Goal: Find specific page/section: Find specific page/section

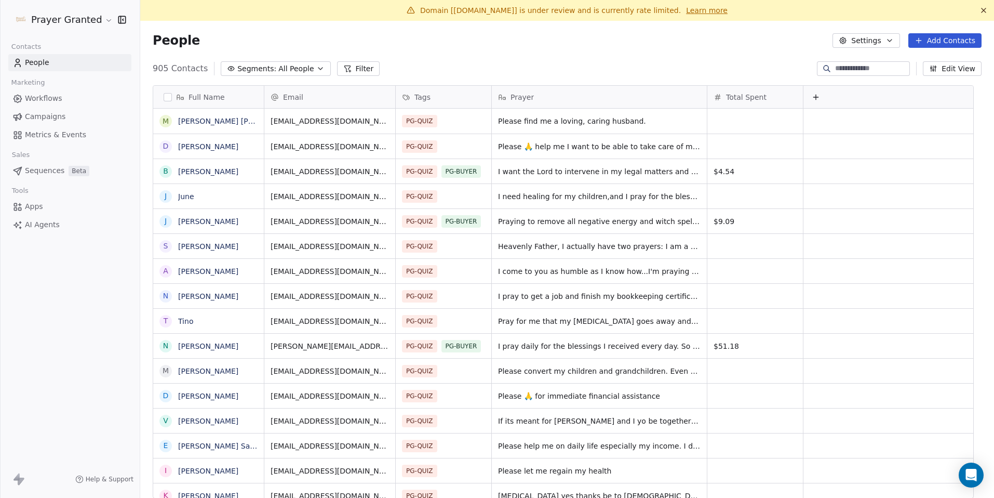
scroll to position [430, 839]
click at [203, 173] on link "[PERSON_NAME]" at bounding box center [208, 171] width 60 height 8
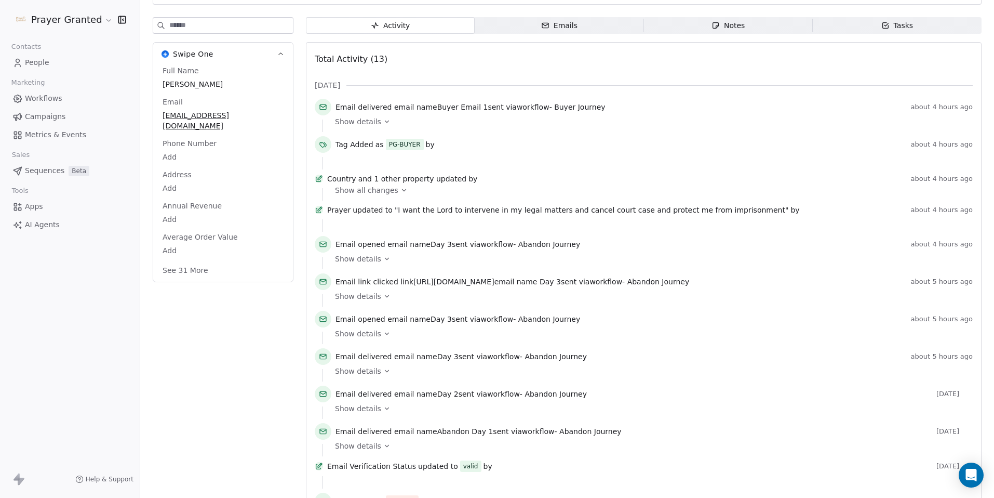
scroll to position [215, 0]
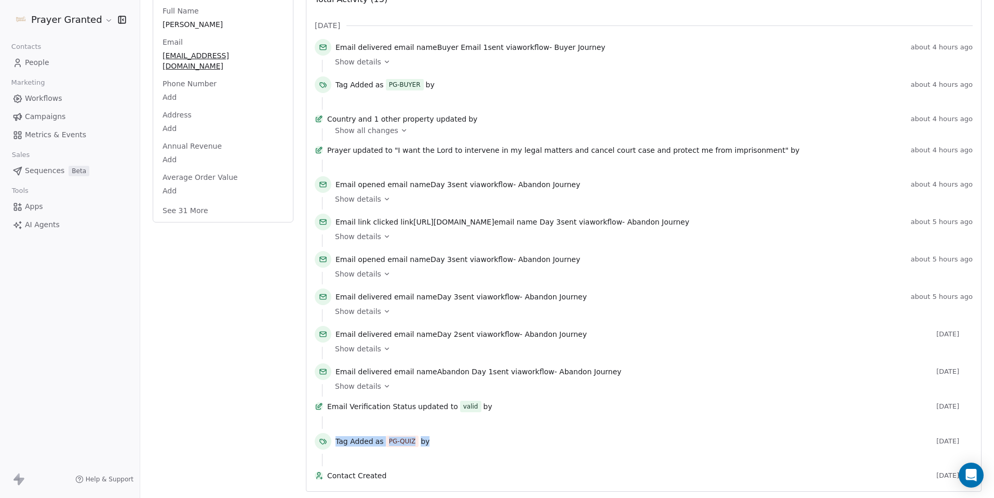
drag, startPoint x: 435, startPoint y: 437, endPoint x: 329, endPoint y: 433, distance: 106.1
click at [329, 433] on div "Tag Added as PG-QUIZ by 2 days ago" at bounding box center [644, 443] width 658 height 21
click at [349, 436] on span "Tag Added" at bounding box center [355, 441] width 38 height 10
click at [376, 381] on span "Show details" at bounding box center [358, 386] width 46 height 10
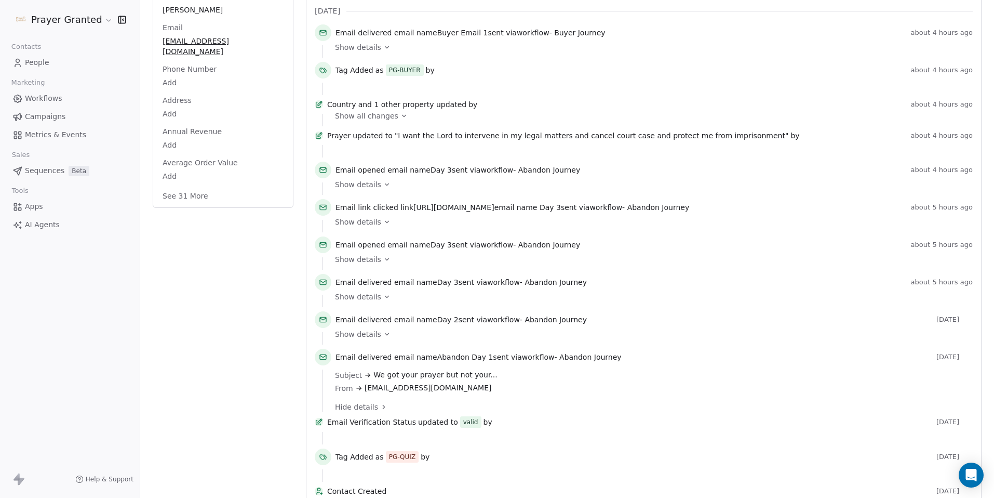
scroll to position [200, 0]
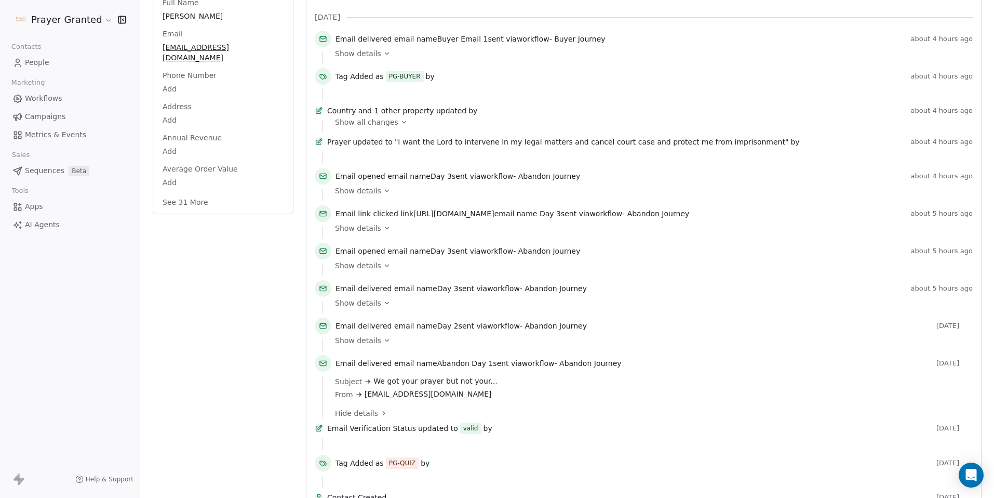
click at [371, 346] on span "Show details" at bounding box center [358, 340] width 46 height 10
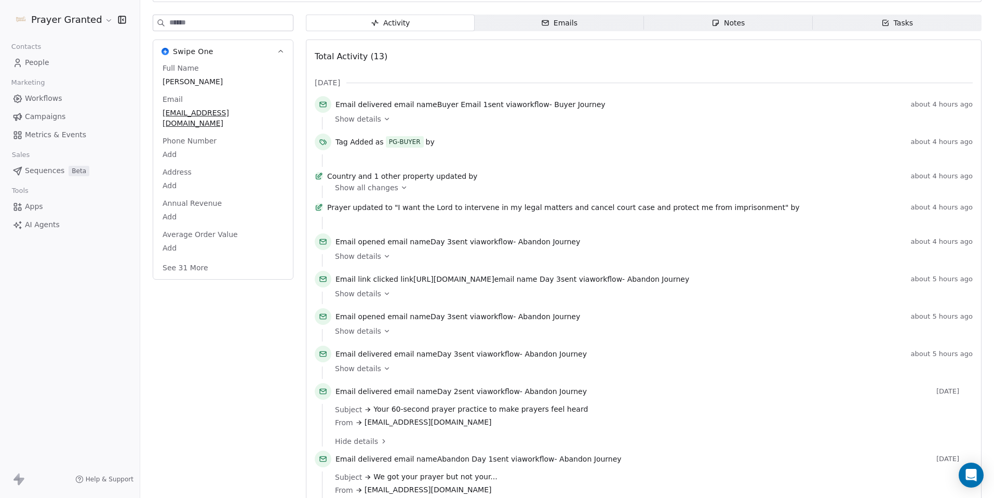
scroll to position [127, 0]
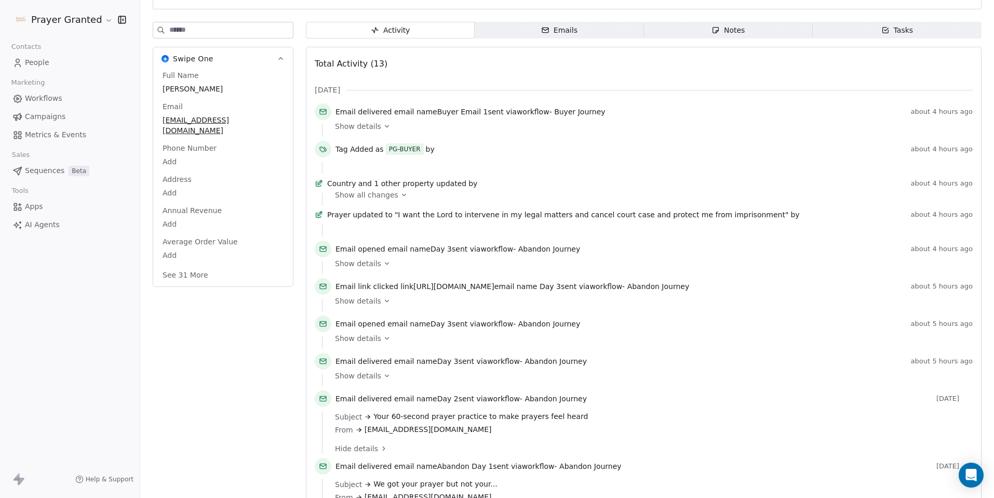
click at [372, 343] on span "Show details" at bounding box center [358, 338] width 46 height 10
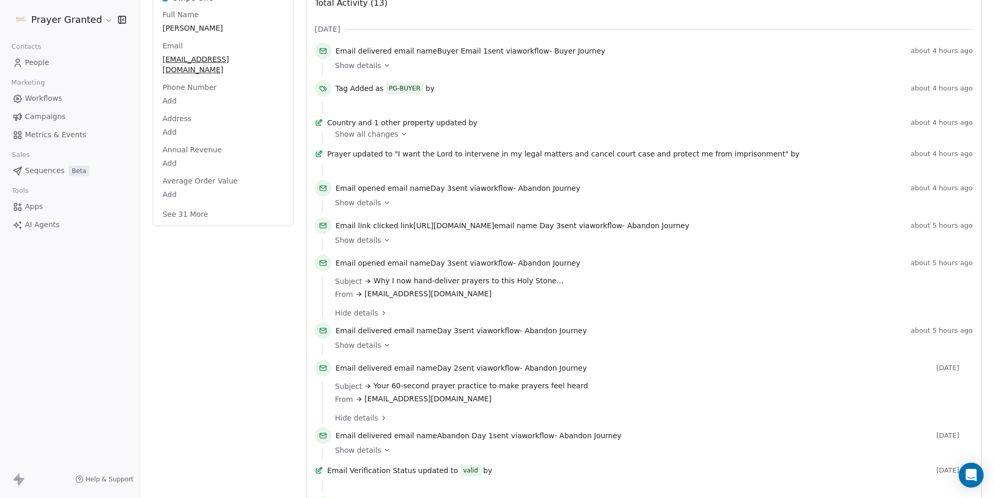
scroll to position [190, 0]
click at [369, 315] on span "Hide details" at bounding box center [356, 310] width 43 height 10
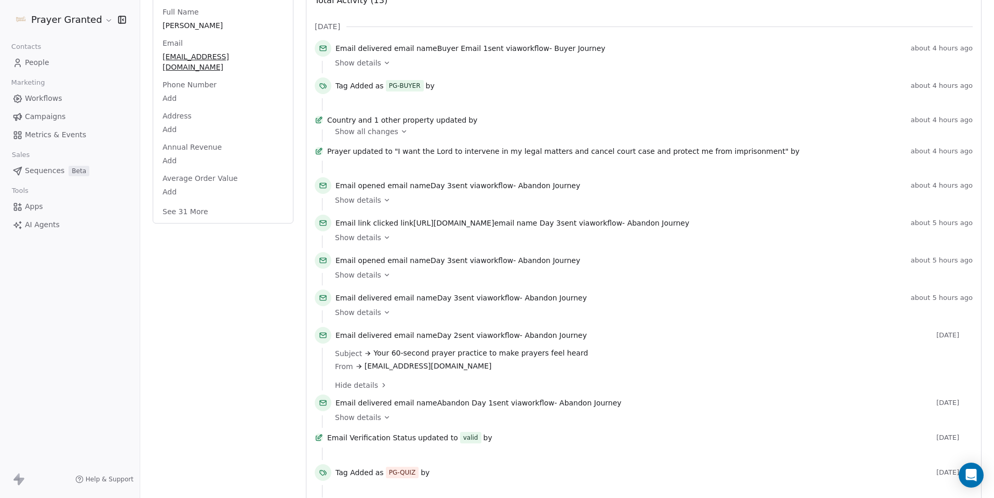
click at [369, 390] on span "Hide details" at bounding box center [356, 385] width 43 height 10
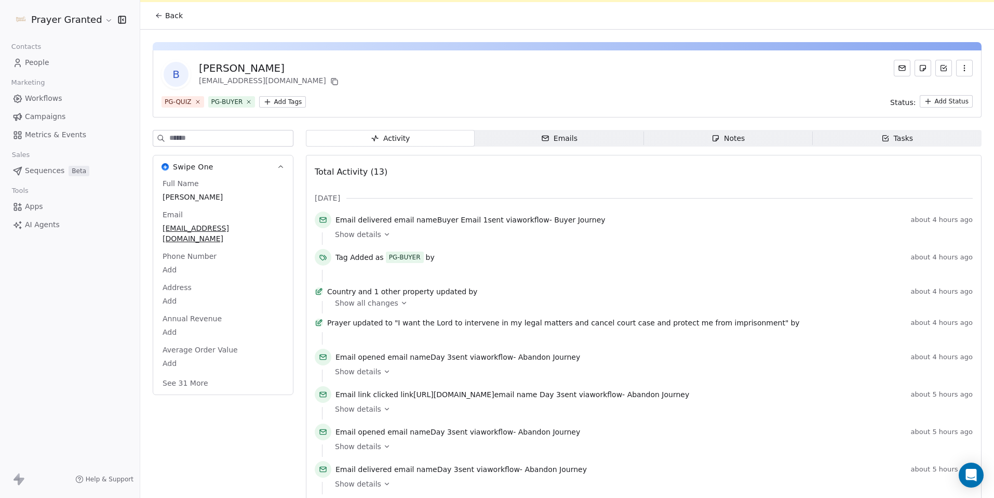
scroll to position [15, 0]
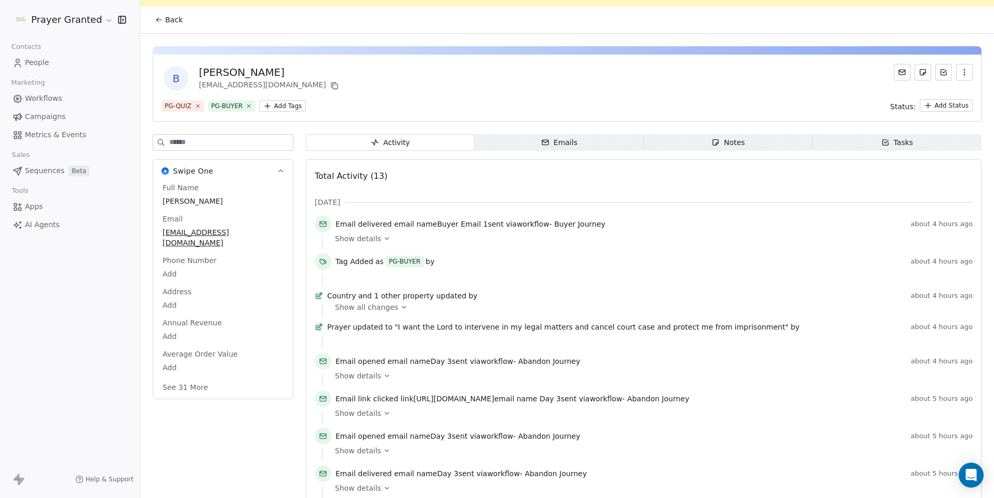
click at [40, 59] on span "People" at bounding box center [37, 62] width 24 height 11
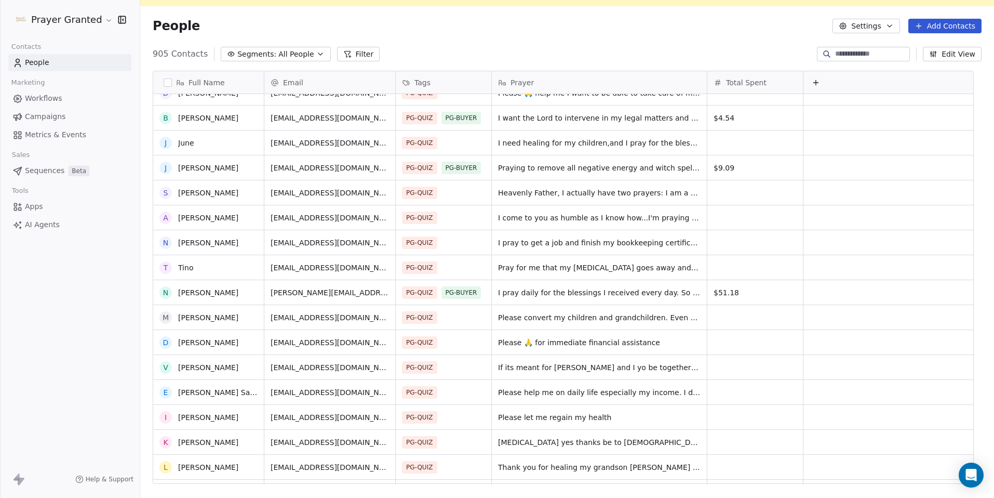
scroll to position [45, 0]
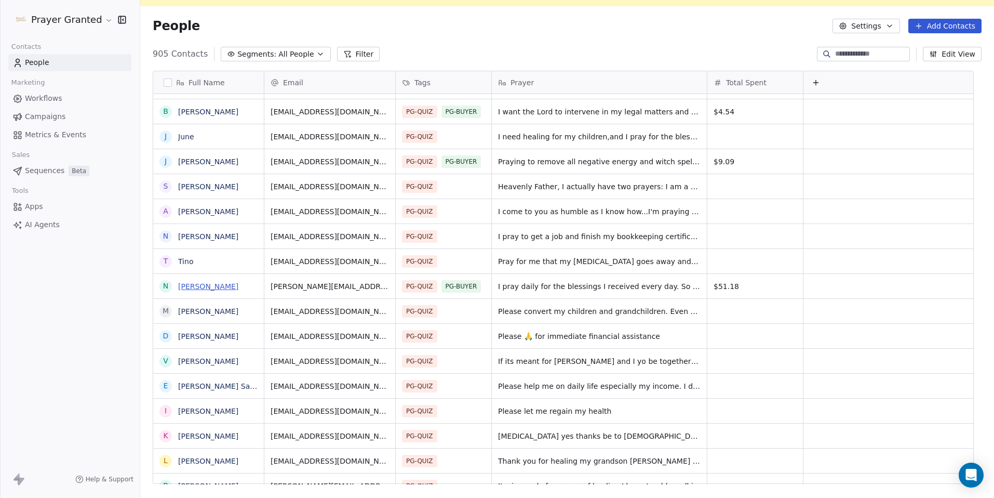
click at [233, 282] on link "[PERSON_NAME]" at bounding box center [208, 286] width 60 height 8
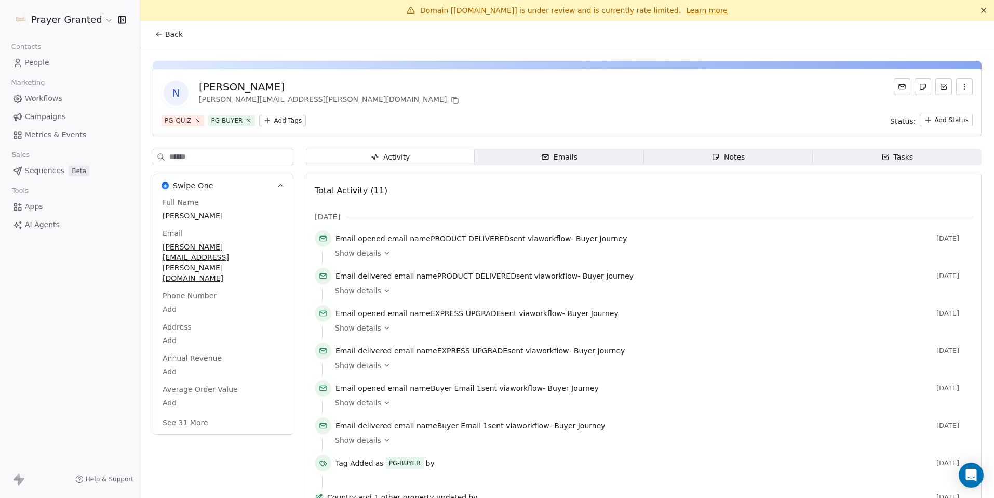
click at [44, 67] on span "People" at bounding box center [37, 62] width 24 height 11
